Goal: Task Accomplishment & Management: Complete application form

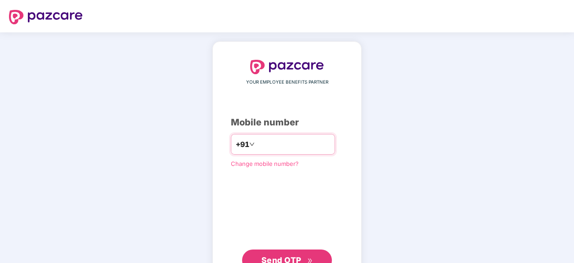
drag, startPoint x: 0, startPoint y: 0, endPoint x: 289, endPoint y: 145, distance: 323.7
click at [289, 145] on input "number" at bounding box center [294, 144] width 74 height 14
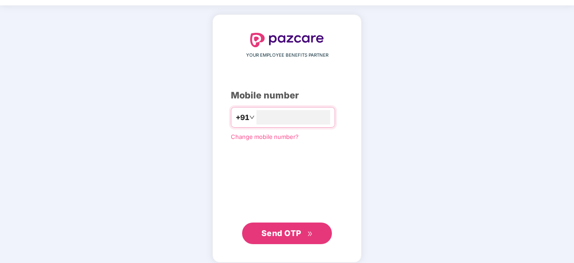
scroll to position [28, 0]
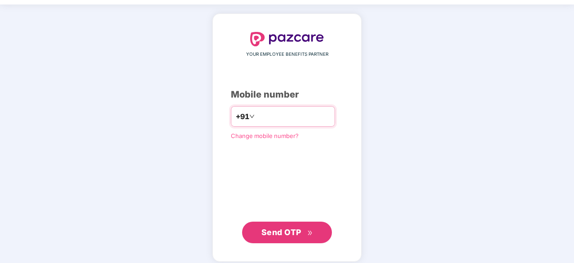
click at [330, 120] on input "**********" at bounding box center [294, 116] width 74 height 14
click at [310, 117] on input "**********" at bounding box center [294, 116] width 74 height 14
type input "**********"
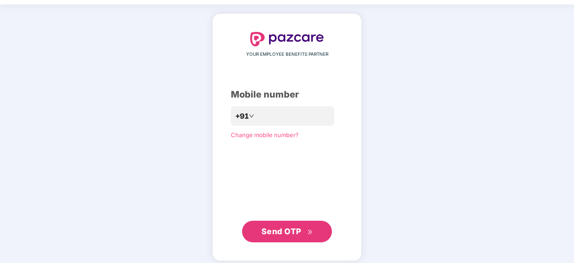
click at [271, 231] on span "Send OTP" at bounding box center [281, 230] width 40 height 9
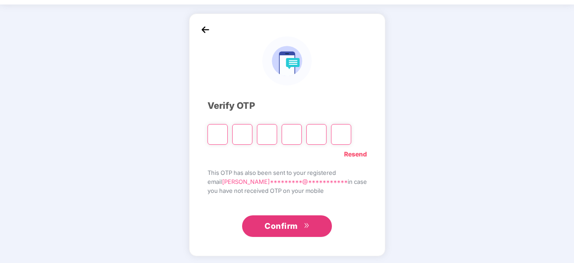
type input "*"
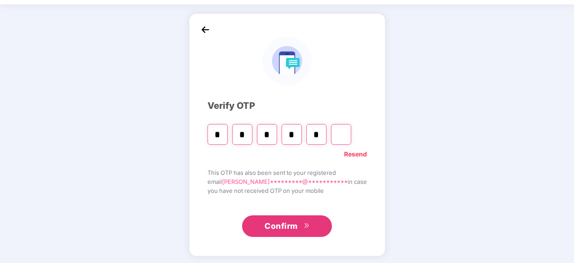
type input "*"
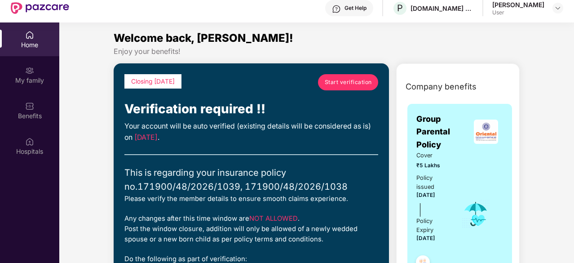
click at [342, 81] on span "Start verification" at bounding box center [348, 82] width 47 height 9
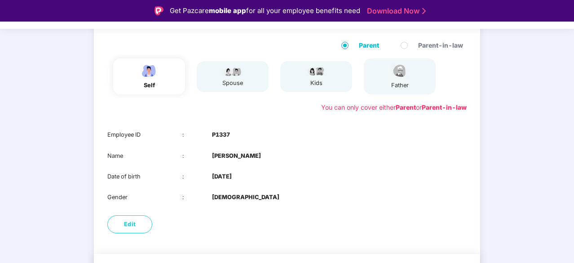
scroll to position [115, 0]
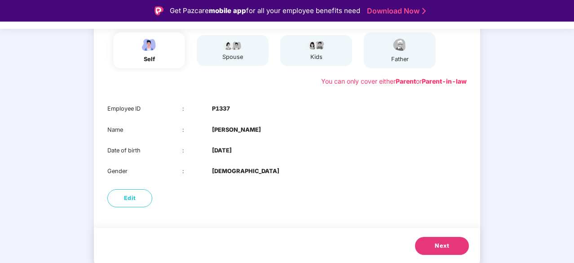
click at [432, 241] on button "Next" at bounding box center [442, 246] width 54 height 18
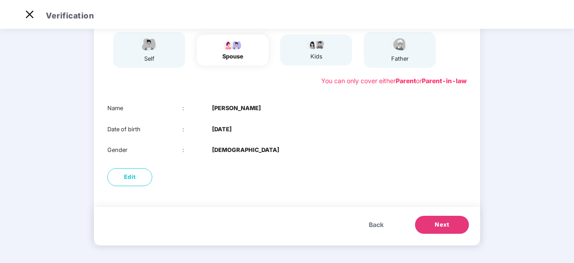
click at [447, 219] on button "Next" at bounding box center [442, 225] width 54 height 18
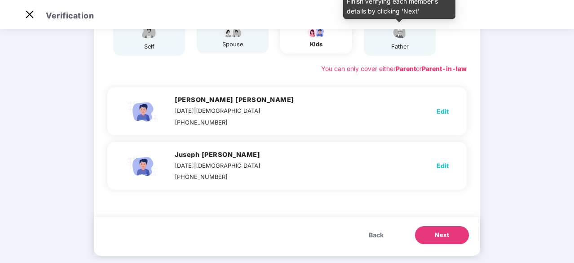
scroll to position [117, 0]
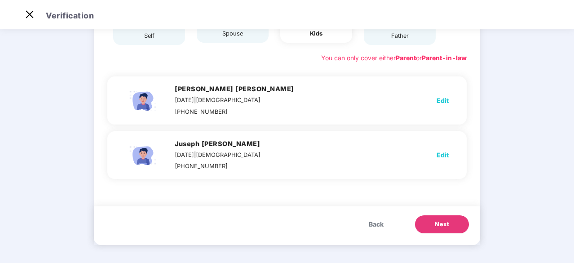
click at [439, 221] on span "Next" at bounding box center [442, 224] width 14 height 9
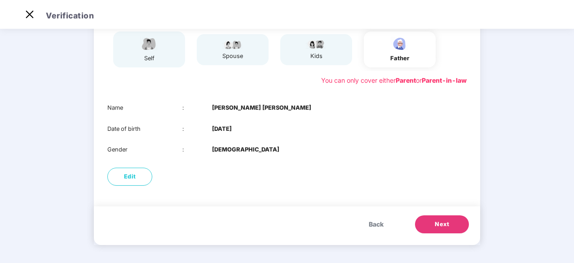
scroll to position [94, 0]
click at [430, 220] on button "Next" at bounding box center [442, 225] width 54 height 18
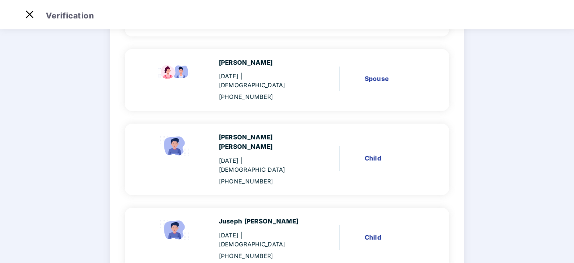
scroll to position [247, 0]
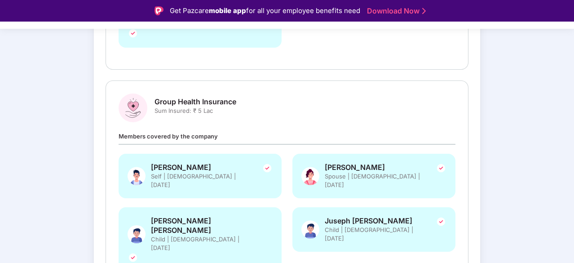
scroll to position [260, 0]
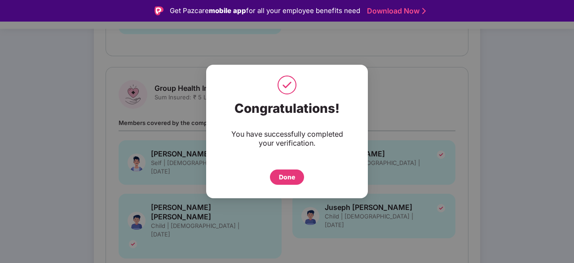
click at [296, 178] on div "Done" at bounding box center [287, 176] width 34 height 15
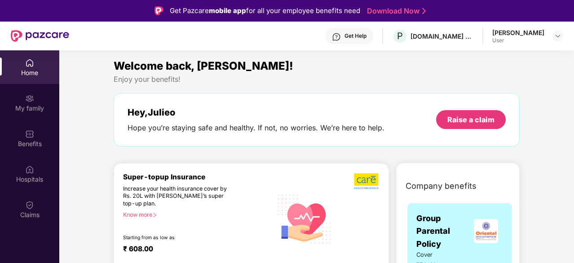
click at [510, 42] on div "User" at bounding box center [518, 40] width 52 height 7
click at [555, 34] on img at bounding box center [557, 35] width 7 height 7
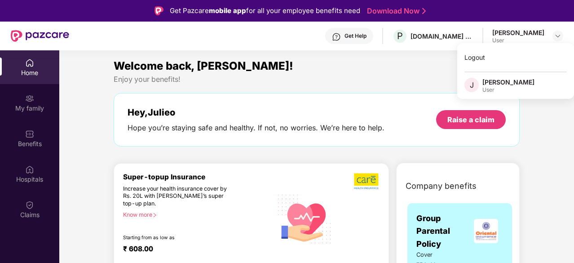
click at [373, 90] on div "Welcome back, [PERSON_NAME]! Enjoy your benefits! Hey, [PERSON_NAME] Hope you’r…" at bounding box center [316, 107] width 413 height 98
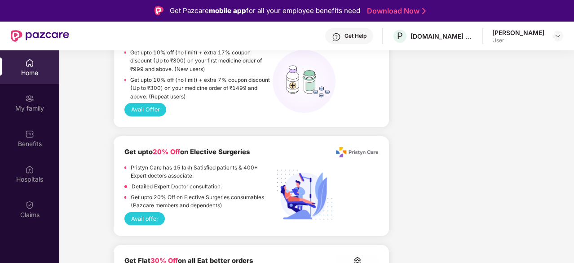
scroll to position [891, 0]
